Goal: Task Accomplishment & Management: Manage account settings

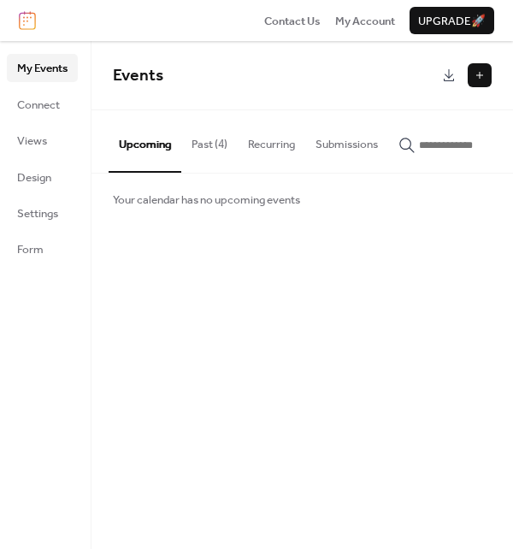
click at [42, 63] on span "My Events" at bounding box center [42, 68] width 50 height 17
click at [28, 243] on span "Form" at bounding box center [30, 249] width 27 height 17
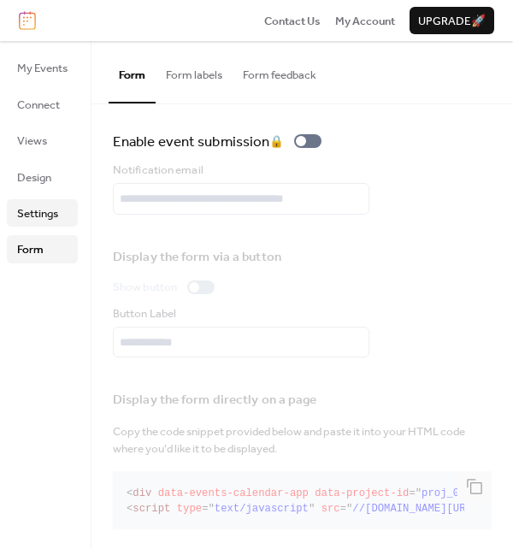
click at [46, 209] on span "Settings" at bounding box center [37, 213] width 41 height 17
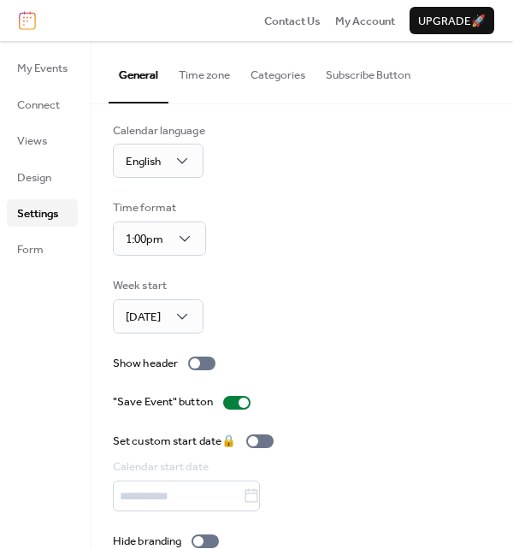
scroll to position [111, 0]
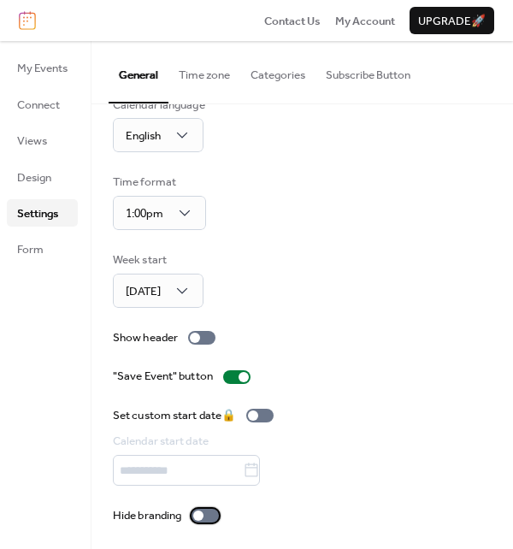
click at [202, 516] on div at bounding box center [198, 515] width 10 height 10
click at [205, 514] on div at bounding box center [205, 516] width 27 height 14
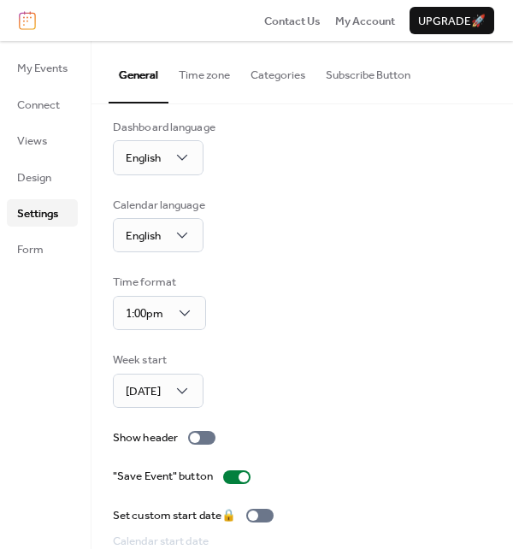
scroll to position [0, 0]
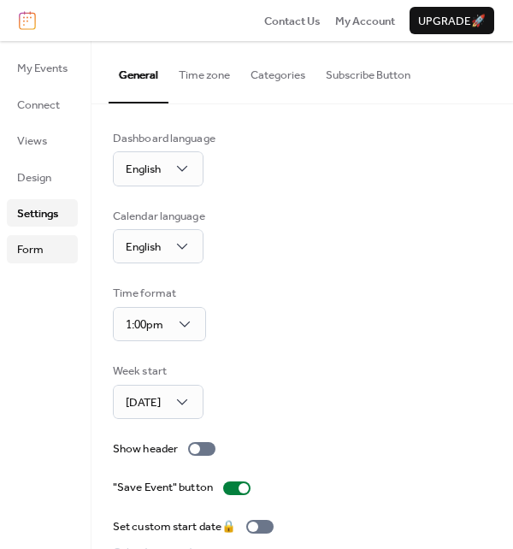
click at [38, 250] on span "Form" at bounding box center [30, 249] width 27 height 17
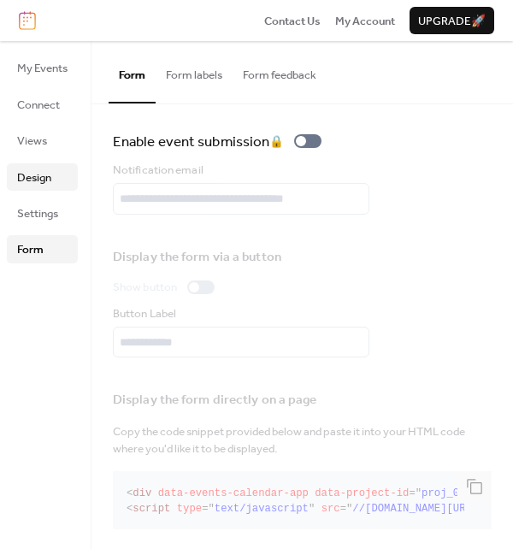
click at [41, 173] on span "Design" at bounding box center [34, 177] width 34 height 17
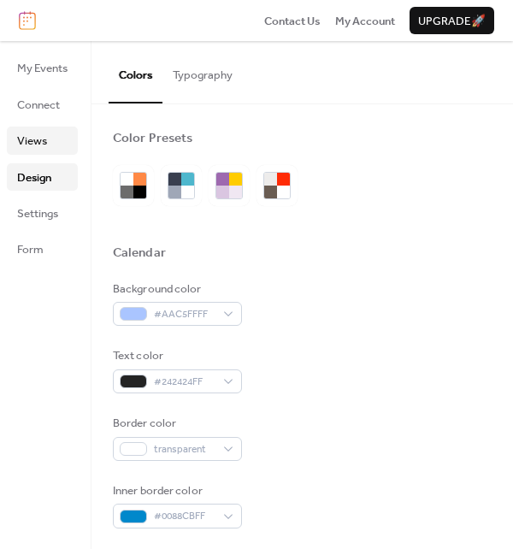
click at [20, 141] on span "Views" at bounding box center [32, 141] width 30 height 17
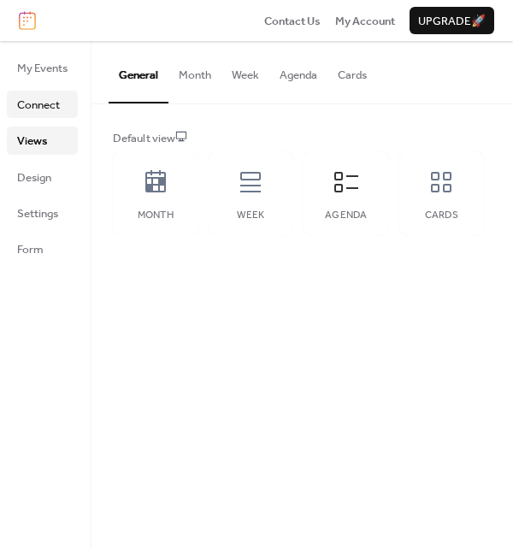
click at [48, 105] on span "Connect" at bounding box center [38, 105] width 43 height 17
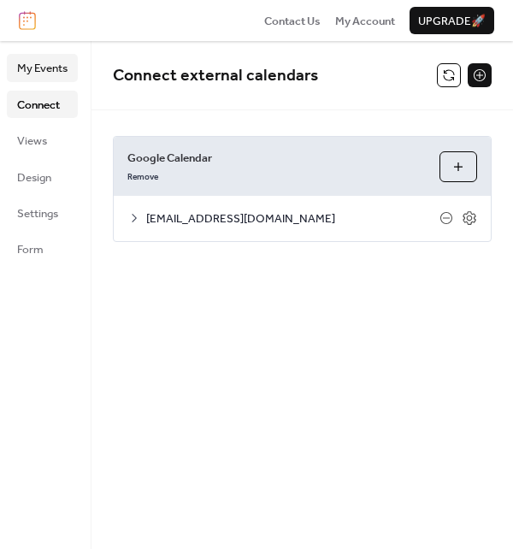
click at [52, 71] on span "My Events" at bounding box center [42, 68] width 50 height 17
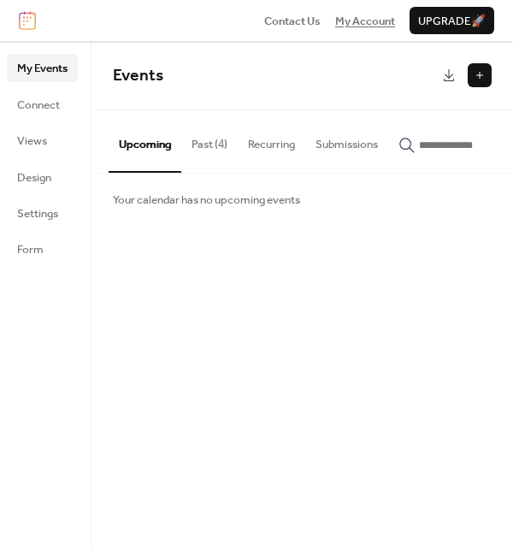
click at [349, 16] on span "My Account" at bounding box center [365, 21] width 60 height 17
